Goal: Find contact information

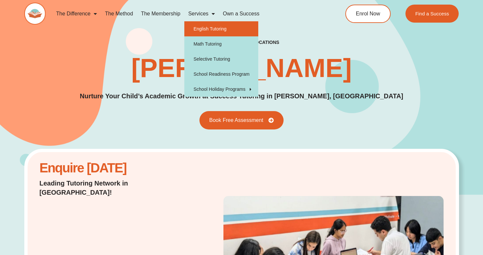
click at [206, 26] on link "English Tutoring" at bounding box center [221, 28] width 74 height 15
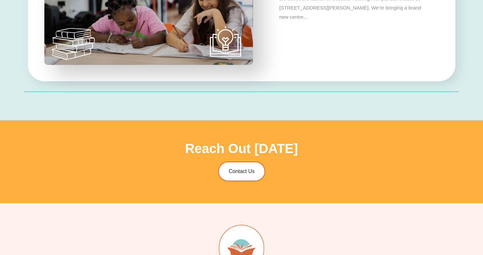
scroll to position [2157, 0]
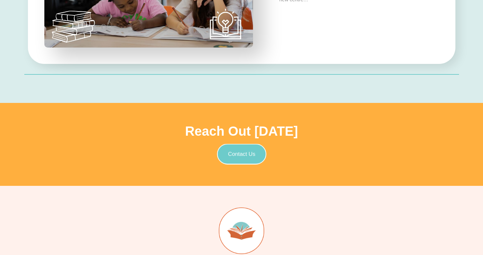
click at [76, 107] on span "Contact Us" at bounding box center [73, 105] width 3 height 4
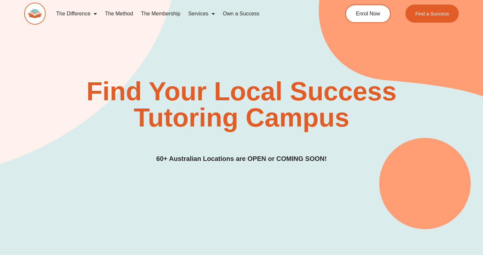
click at [298, 55] on div "Find Your Local Success Tutoring Campus 60+ Australian Locations are OPEN or CO…" at bounding box center [241, 101] width 434 height 255
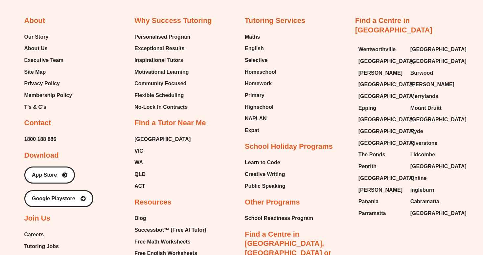
scroll to position [2549, 0]
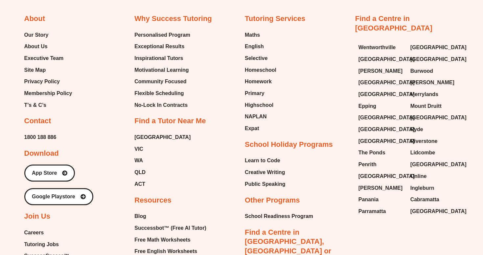
click at [320, 31] on div "Tutoring Services Maths English Selective Homeschool Homework Primary Highschoo…" at bounding box center [297, 192] width 104 height 357
click at [110, 98] on div "About Our Story About Us Executive Team Site Map Privacy Policy Membership Poli…" at bounding box center [76, 171] width 104 height 315
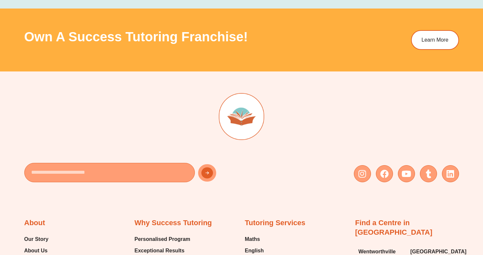
scroll to position [2369, 0]
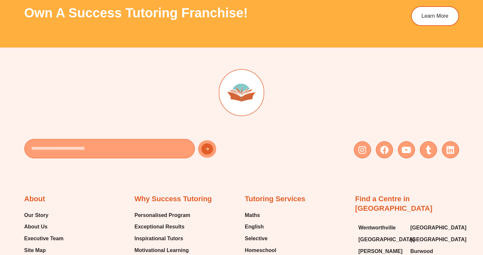
click at [309, 85] on div at bounding box center [241, 100] width 434 height 63
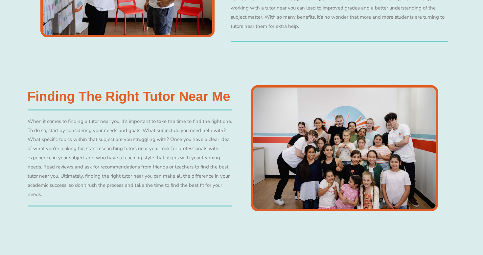
scroll to position [815, 0]
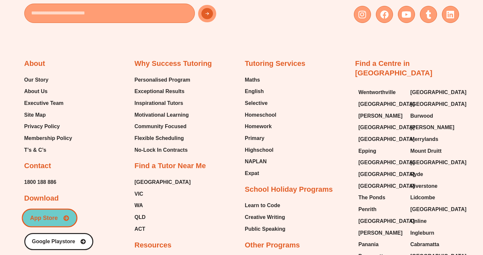
scroll to position [2503, 0]
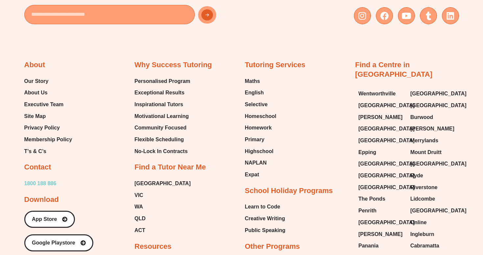
click at [51, 179] on span "1800 188 886" at bounding box center [40, 184] width 32 height 10
click at [118, 165] on div "About Our Story About Us Executive Team Site Map Privacy Policy Membership Poli…" at bounding box center [76, 217] width 104 height 315
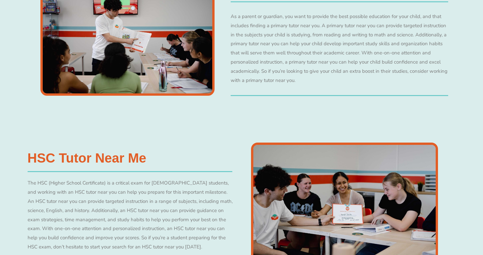
scroll to position [1495, 0]
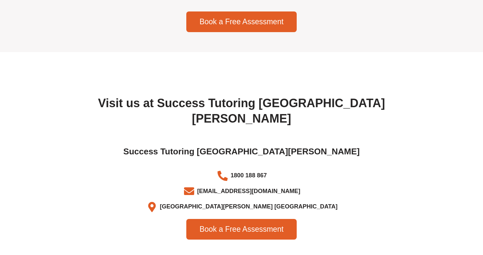
scroll to position [2087, 0]
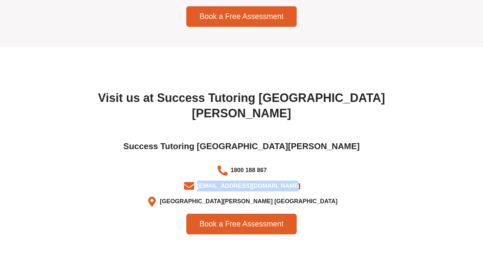
drag, startPoint x: 291, startPoint y: 144, endPoint x: 206, endPoint y: 144, distance: 85.0
click at [206, 181] on li "[EMAIL_ADDRESS][DOMAIN_NAME]" at bounding box center [241, 187] width 361 height 13
copy span "[EMAIL_ADDRESS][DOMAIN_NAME]"
click at [384, 165] on ul "1800 188 867 [EMAIL_ADDRESS][DOMAIN_NAME] [GEOGRAPHIC_DATA][PERSON_NAME] [GEOGR…" at bounding box center [241, 186] width 361 height 42
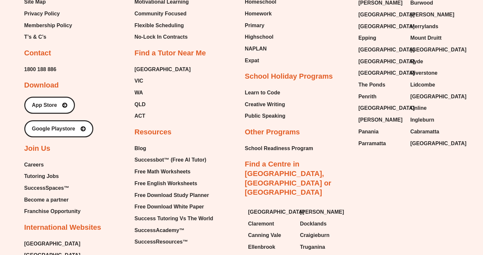
scroll to position [3401, 0]
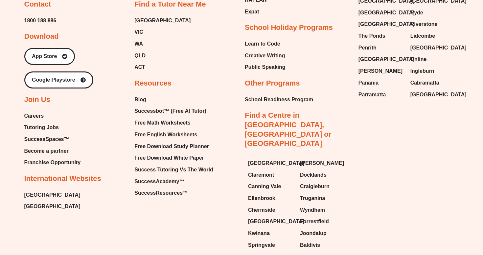
click at [395, 92] on div "About Our Story About Us Executive Team Site Map Privacy Policy Membership Poli…" at bounding box center [241, 61] width 434 height 386
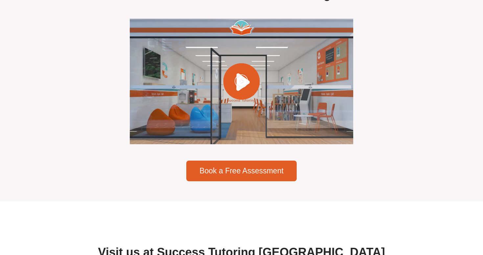
scroll to position [1932, 0]
